Goal: Task Accomplishment & Management: Manage account settings

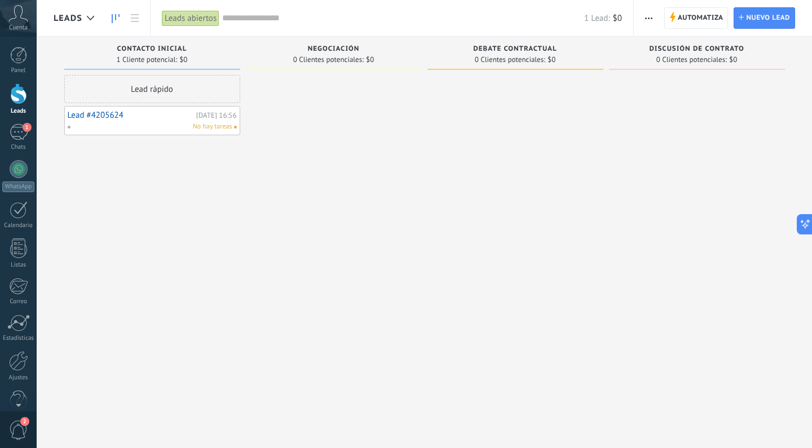
click at [496, 46] on span "Debate contractual" at bounding box center [514, 49] width 83 height 8
click at [136, 16] on icon at bounding box center [135, 18] width 8 height 8
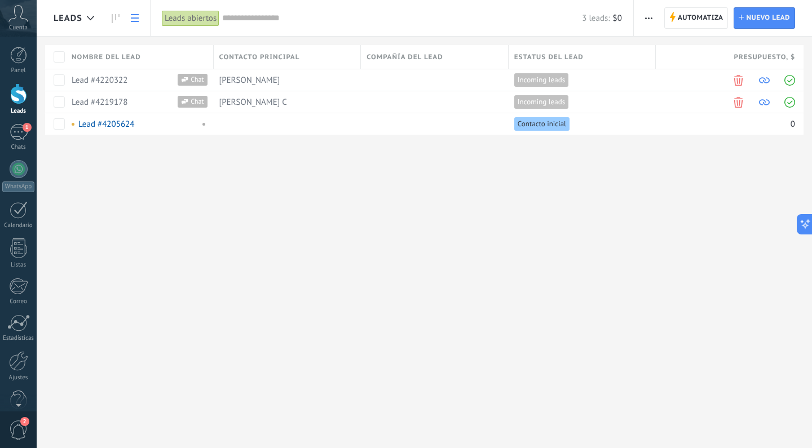
click at [136, 16] on icon at bounding box center [135, 18] width 8 height 8
click at [14, 133] on div "1" at bounding box center [19, 132] width 18 height 16
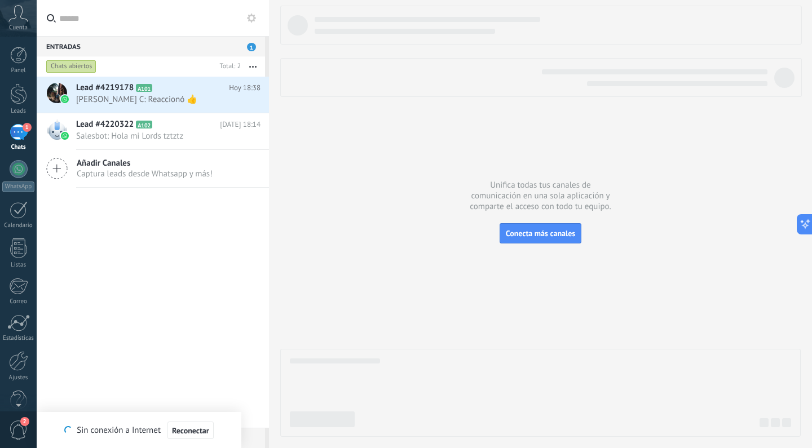
click at [15, 131] on div "1" at bounding box center [19, 132] width 18 height 16
click at [17, 180] on link "WhatsApp" at bounding box center [18, 176] width 37 height 32
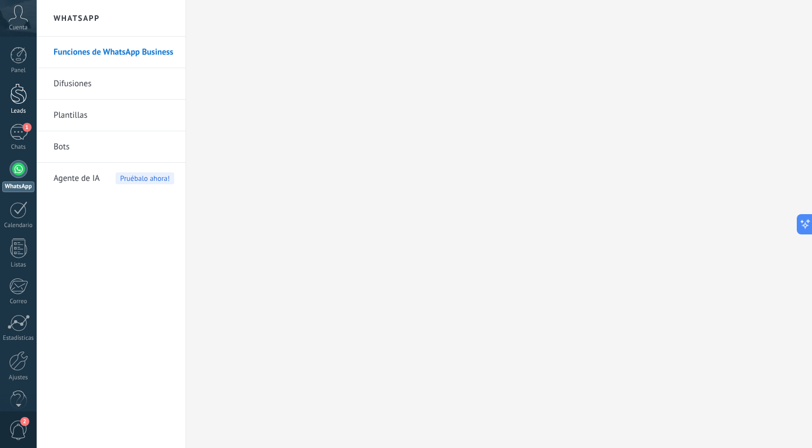
click at [19, 97] on div at bounding box center [18, 93] width 17 height 21
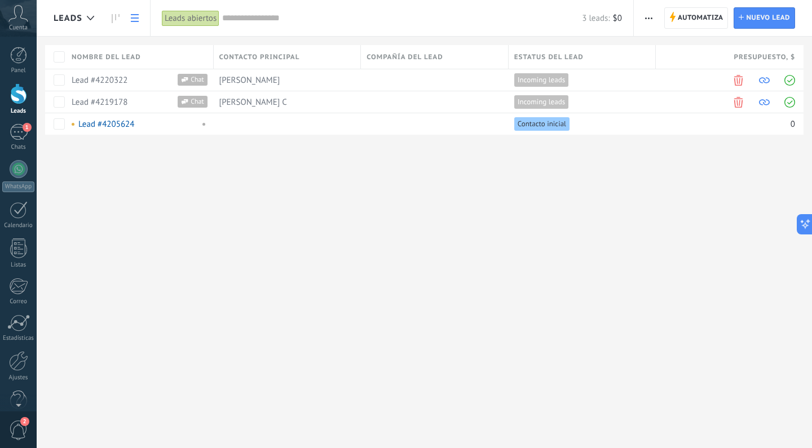
click at [652, 19] on use "button" at bounding box center [648, 18] width 7 height 2
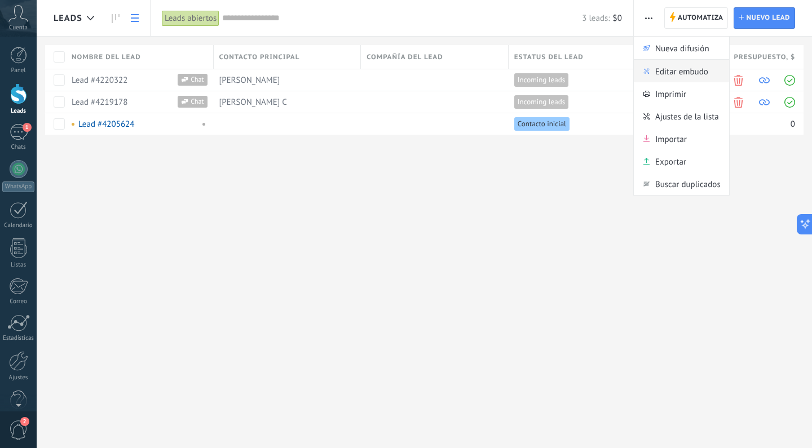
click at [662, 76] on span "Editar embudo" at bounding box center [681, 71] width 53 height 23
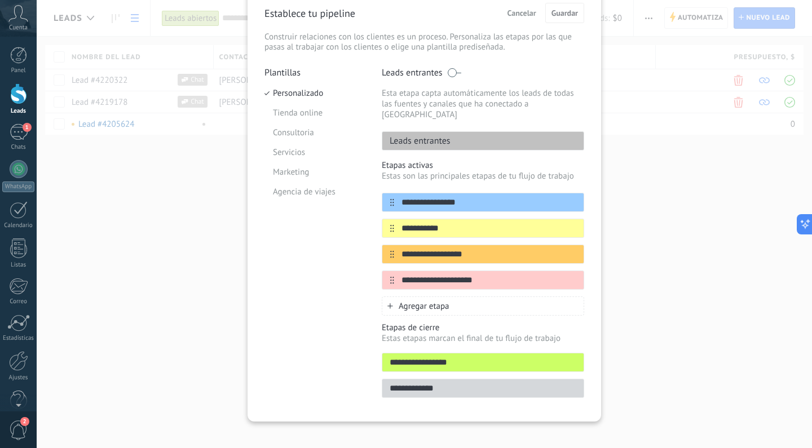
scroll to position [50, 0]
click at [562, 251] on icon at bounding box center [563, 254] width 6 height 6
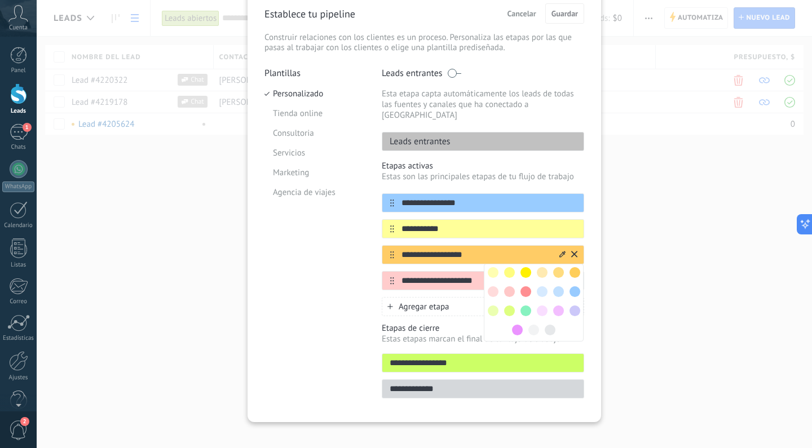
click at [458, 249] on input "**********" at bounding box center [476, 255] width 164 height 12
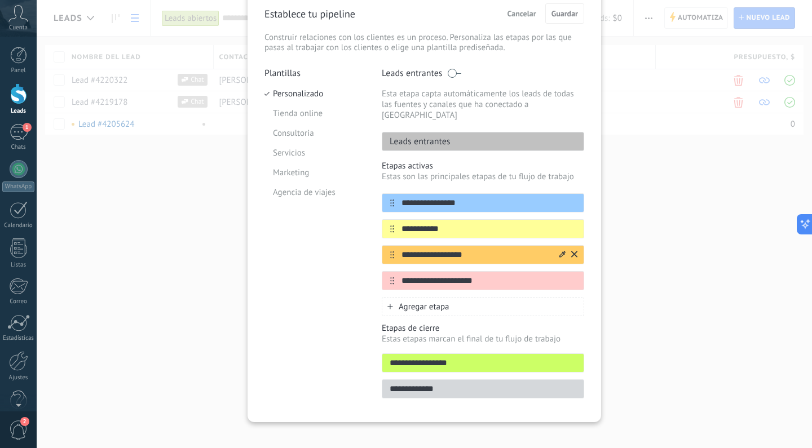
click at [458, 249] on input "**********" at bounding box center [476, 255] width 164 height 12
type input "**********"
click at [416, 275] on input "**********" at bounding box center [476, 281] width 164 height 12
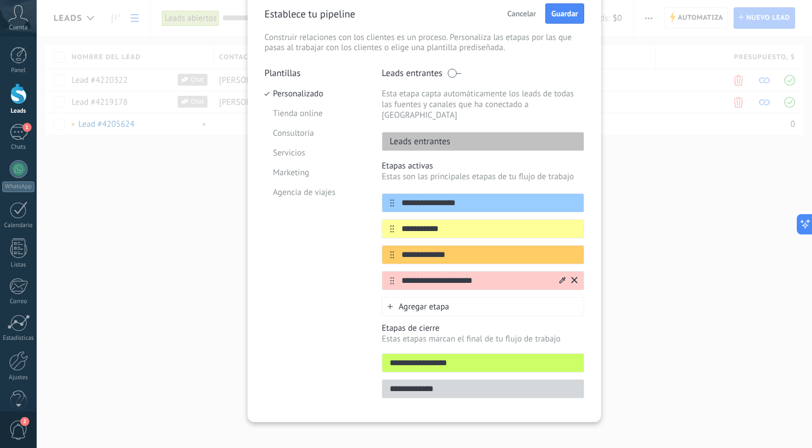
click at [416, 275] on input "**********" at bounding box center [476, 281] width 164 height 12
click at [573, 277] on icon at bounding box center [574, 280] width 6 height 6
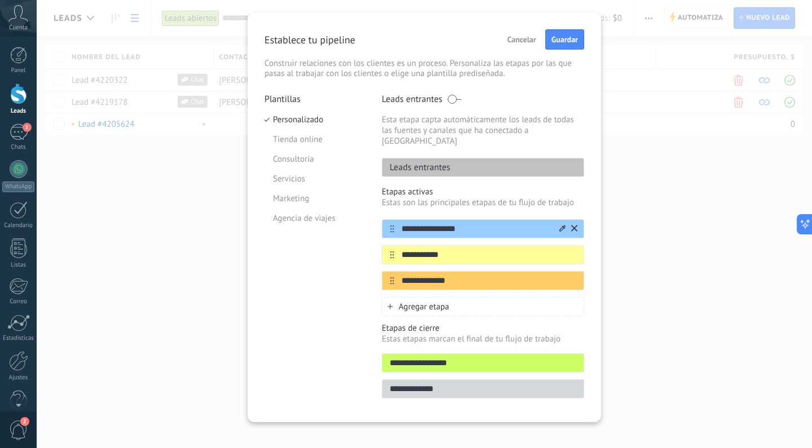
click at [560, 225] on icon at bounding box center [563, 228] width 6 height 6
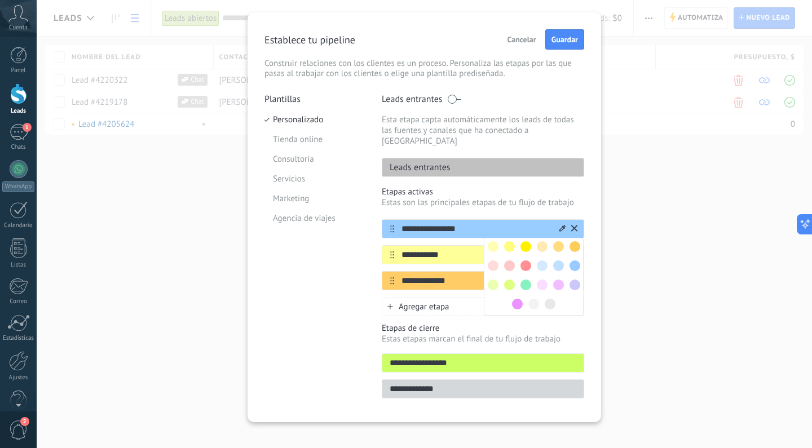
click at [541, 241] on span at bounding box center [542, 246] width 11 height 11
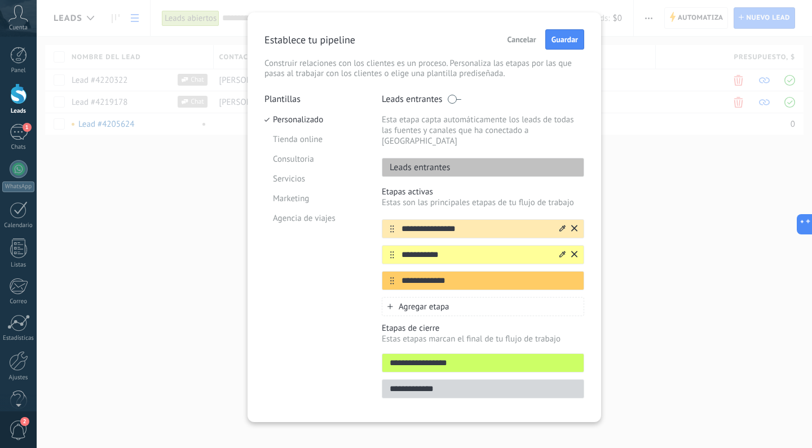
click at [562, 251] on icon at bounding box center [563, 254] width 6 height 7
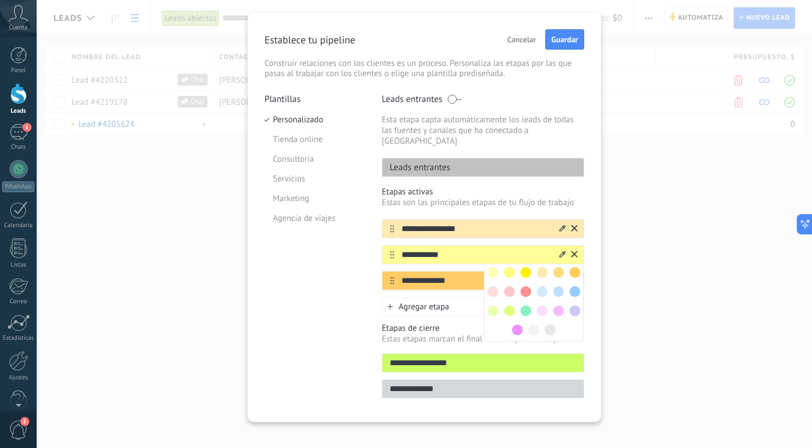
click at [558, 267] on span at bounding box center [558, 272] width 11 height 11
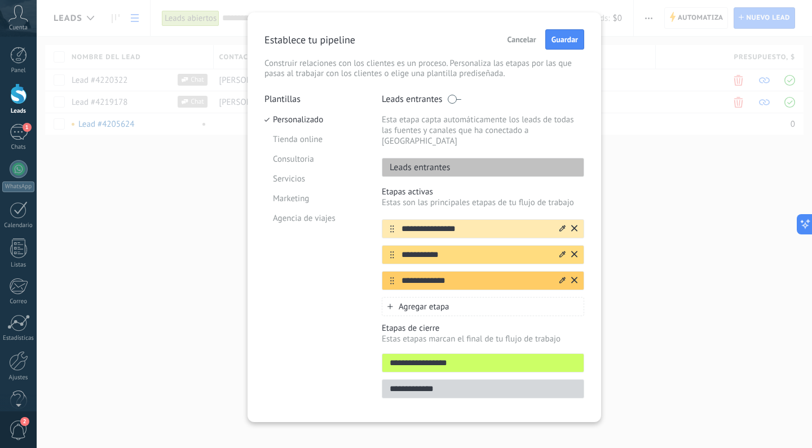
click at [560, 277] on icon at bounding box center [563, 280] width 6 height 7
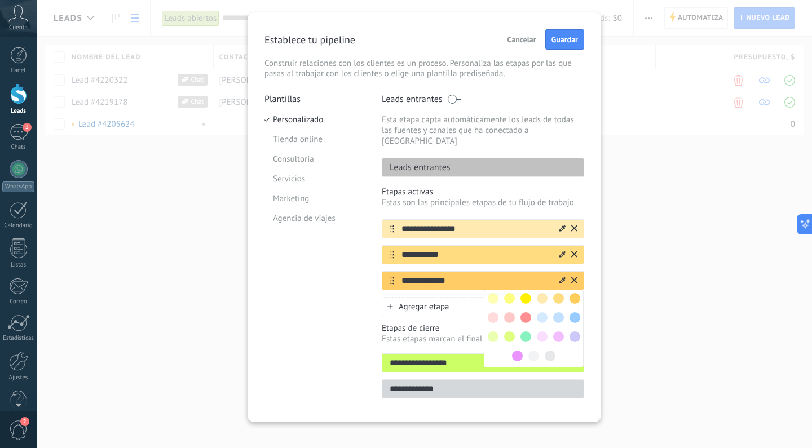
click at [507, 312] on span at bounding box center [509, 317] width 11 height 11
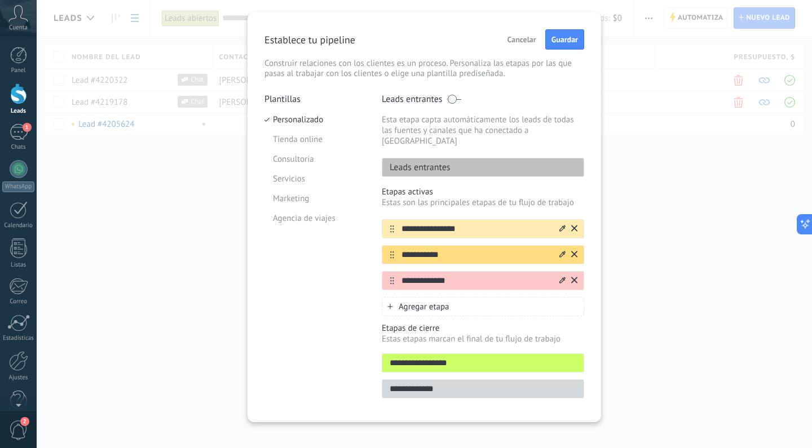
click at [466, 249] on input "**********" at bounding box center [476, 255] width 164 height 12
click at [0, 0] on icon at bounding box center [0, 0] width 0 height 0
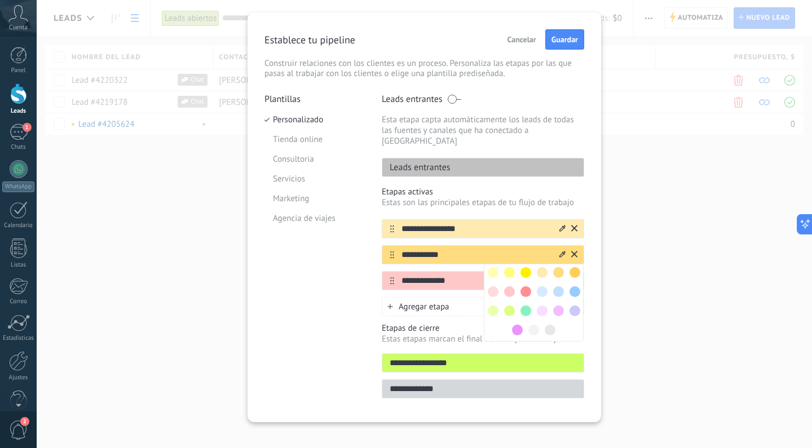
click at [557, 287] on span at bounding box center [558, 292] width 11 height 11
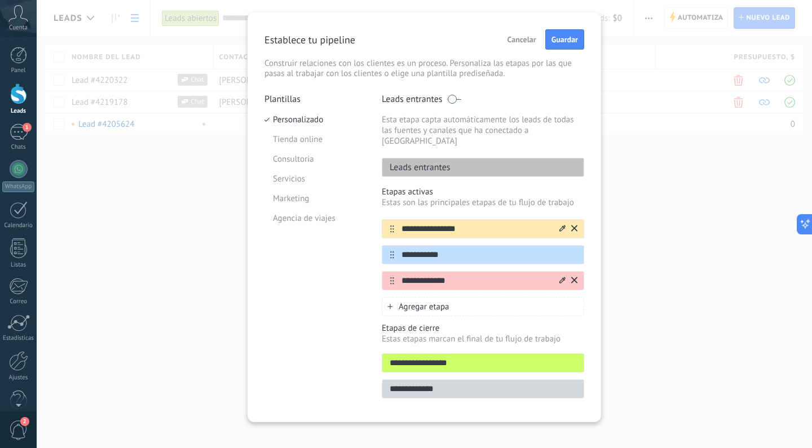
click at [461, 275] on input "**********" at bounding box center [476, 281] width 164 height 12
click at [0, 0] on icon at bounding box center [0, 0] width 0 height 0
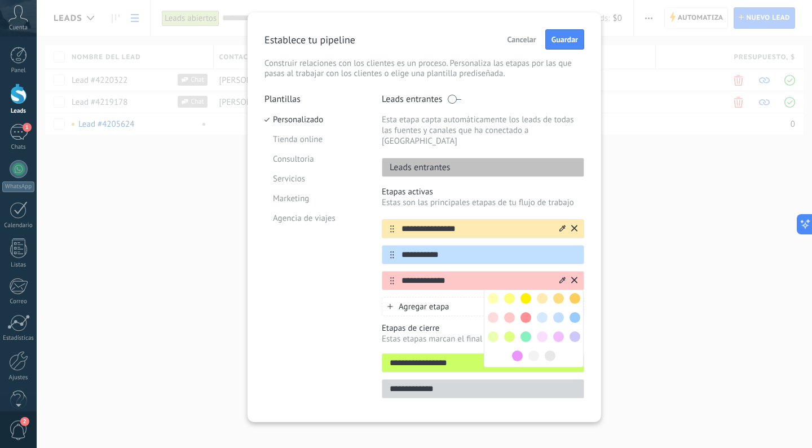
click at [570, 312] on span at bounding box center [575, 317] width 11 height 11
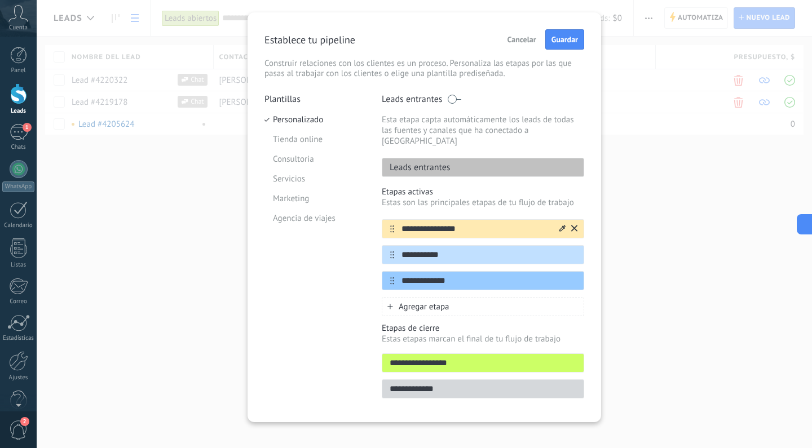
click at [560, 225] on icon at bounding box center [563, 228] width 6 height 7
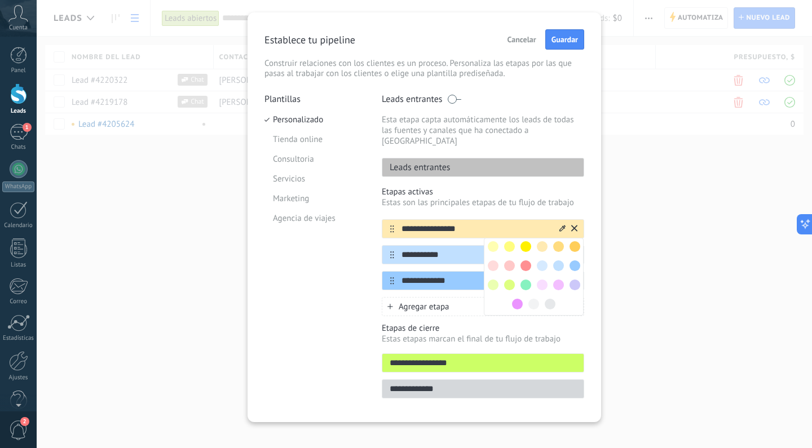
click at [540, 261] on span at bounding box center [542, 266] width 11 height 11
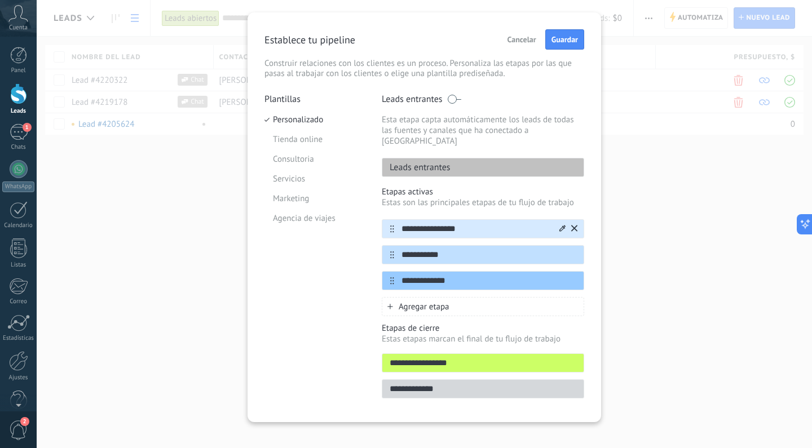
click at [562, 158] on div "Leads entrantes" at bounding box center [483, 167] width 202 height 19
click at [485, 158] on div "Leads entrantes" at bounding box center [483, 167] width 202 height 19
click at [0, 0] on icon at bounding box center [0, 0] width 0 height 0
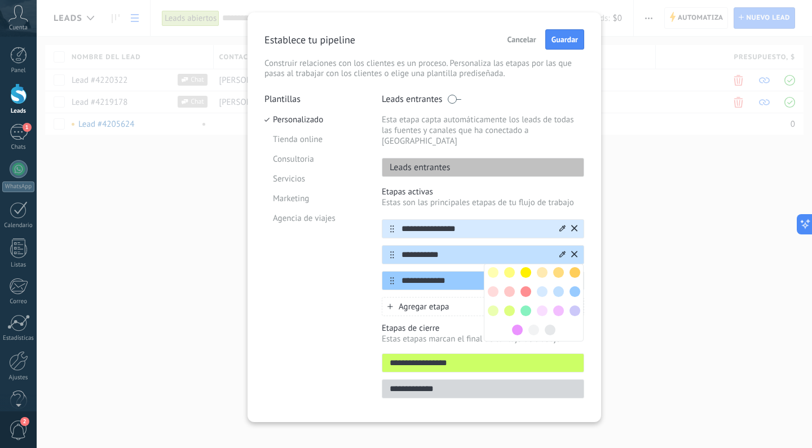
click at [558, 267] on span at bounding box center [558, 272] width 11 height 11
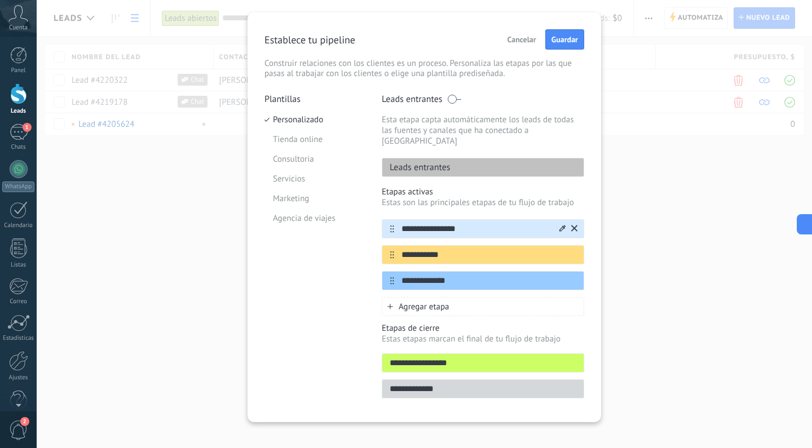
click at [349, 314] on div "Plantillas Personalizado Tienda online Consultoria Servicios Marketing Agencia …" at bounding box center [315, 250] width 100 height 312
click at [554, 36] on span "Guardar" at bounding box center [565, 40] width 27 height 8
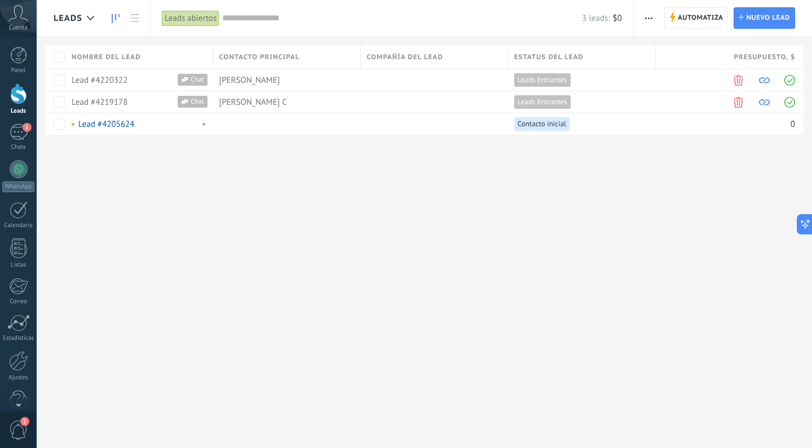
click at [115, 18] on use at bounding box center [116, 18] width 8 height 9
